Goal: Book appointment/travel/reservation

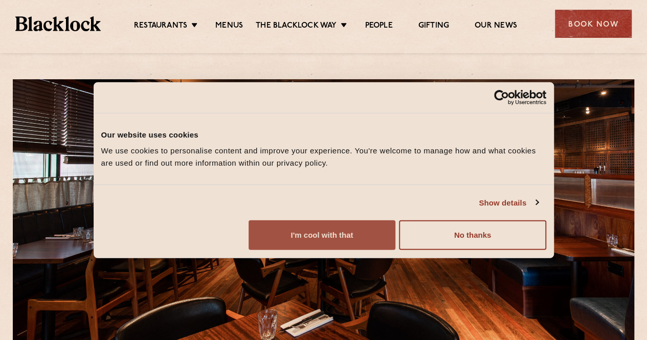
click at [396, 250] on button "I'm cool with that" at bounding box center [322, 236] width 147 height 30
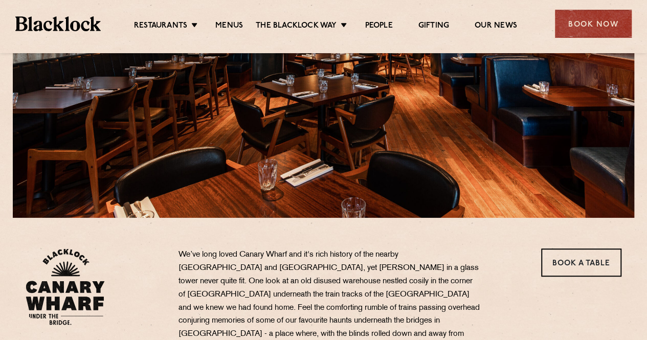
scroll to position [154, 0]
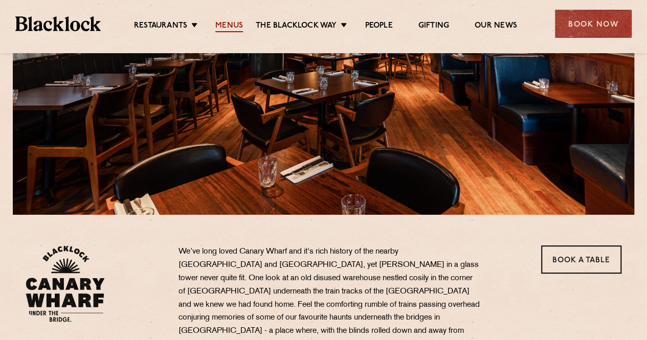
click at [232, 23] on link "Menus" at bounding box center [229, 26] width 28 height 11
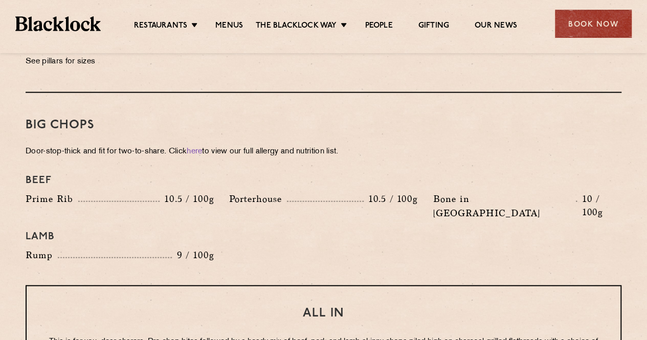
scroll to position [842, 0]
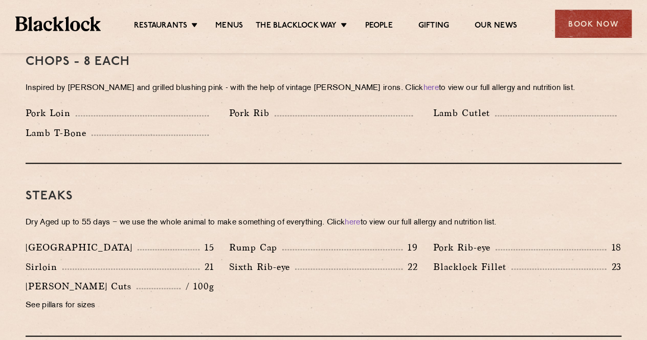
click at [590, 34] on div "Book Now" at bounding box center [593, 24] width 77 height 28
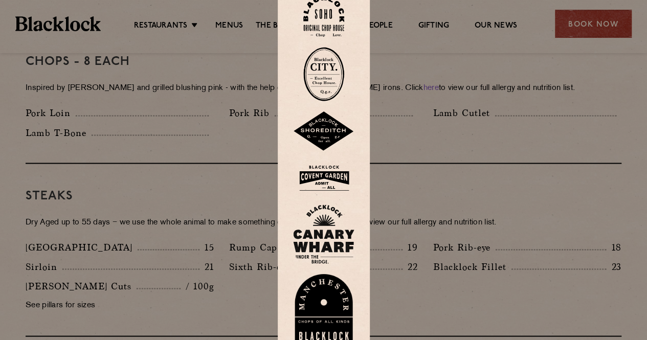
click at [325, 229] on img at bounding box center [323, 234] width 61 height 59
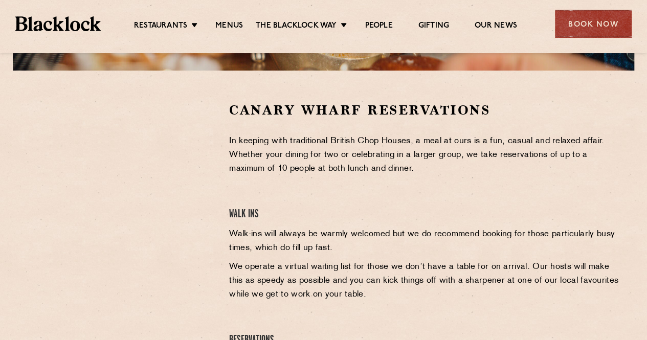
scroll to position [307, 0]
